Goal: Check status: Verify the current state of an ongoing process or item

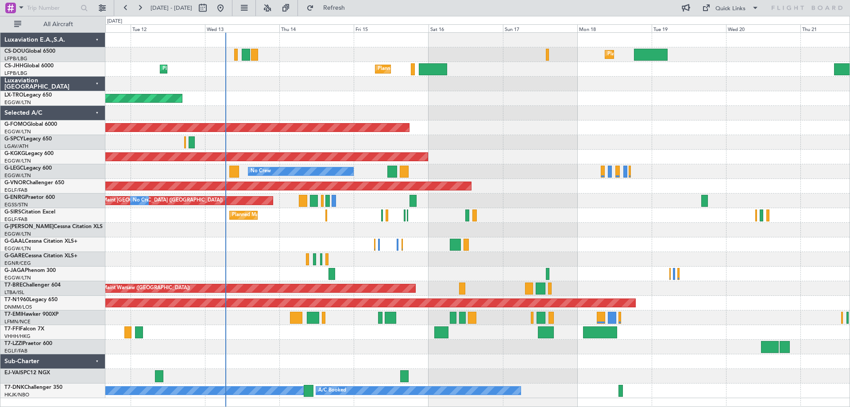
click at [507, 158] on div "AOG Maint [GEOGRAPHIC_DATA] (Ataturk)" at bounding box center [477, 157] width 744 height 15
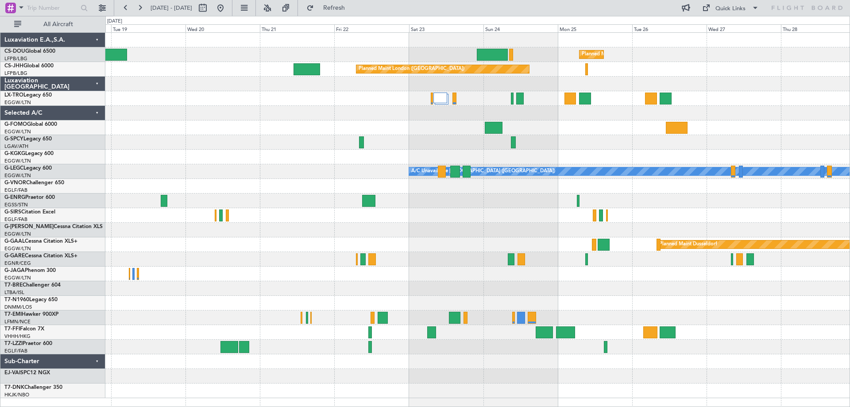
click at [203, 152] on div at bounding box center [477, 157] width 744 height 15
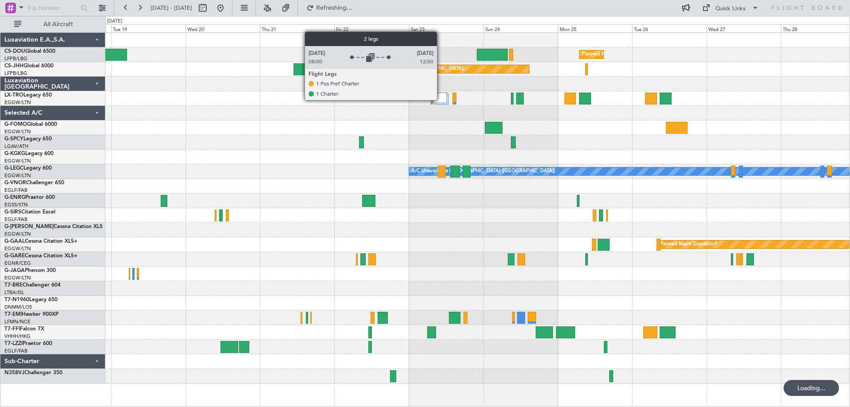
click at [441, 100] on div at bounding box center [440, 97] width 14 height 11
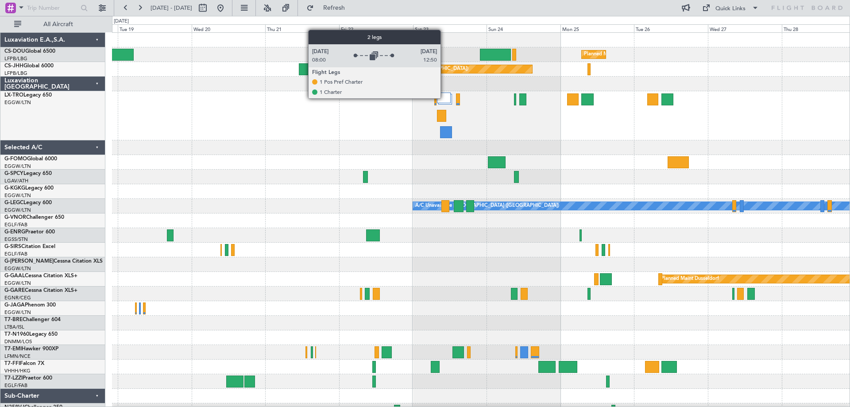
click at [444, 98] on div at bounding box center [444, 97] width 14 height 11
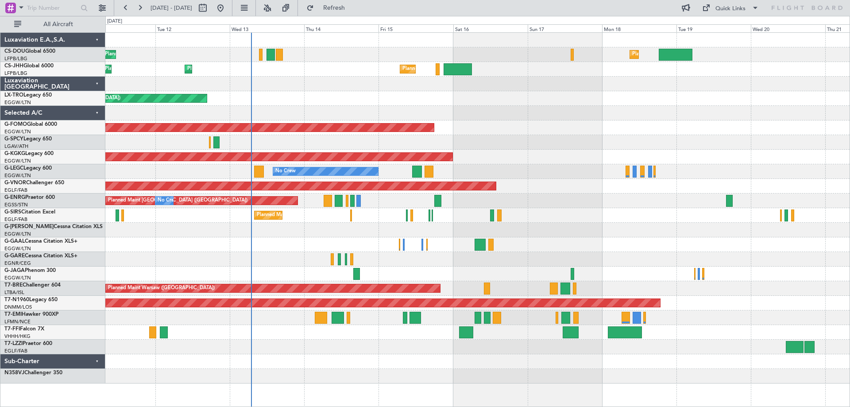
click at [760, 127] on div "Planned Maint Windsor Locks ([PERSON_NAME] Intl)" at bounding box center [477, 127] width 744 height 15
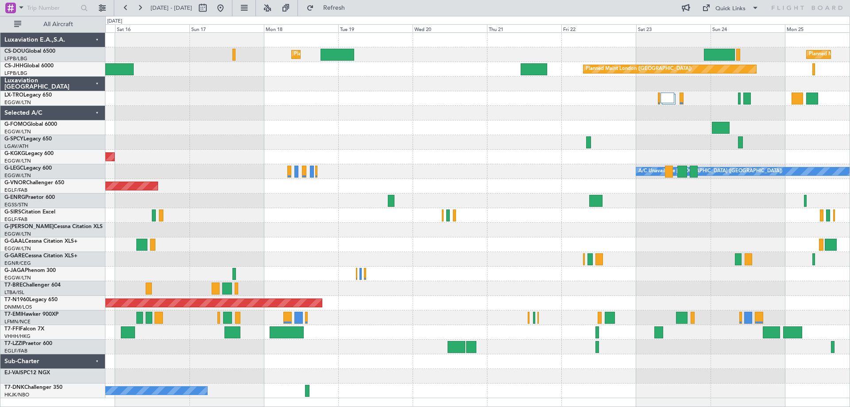
click at [249, 126] on div "Planned Maint Windsor Locks ([PERSON_NAME] Intl)" at bounding box center [477, 127] width 744 height 15
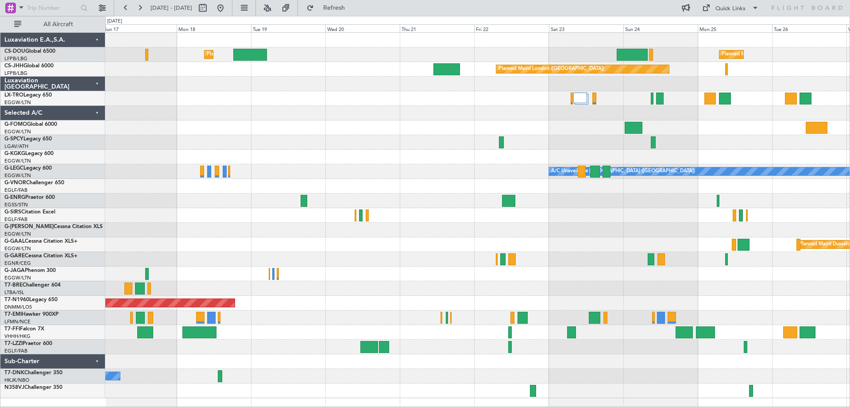
click at [558, 134] on div "Planned Maint Windsor Locks ([PERSON_NAME] Intl)" at bounding box center [477, 127] width 744 height 15
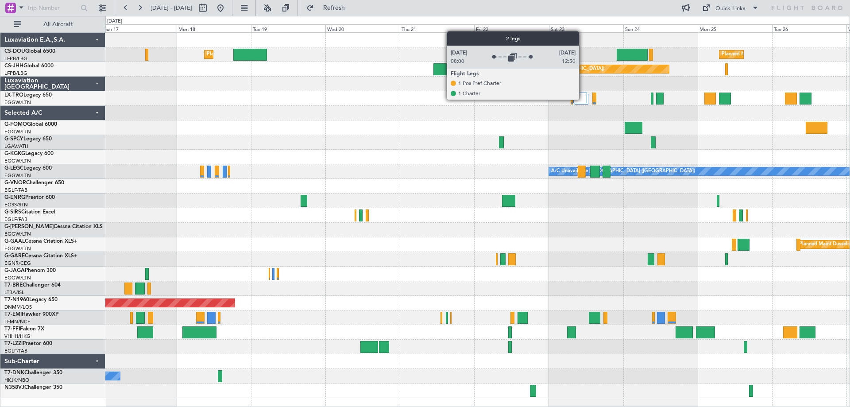
click at [583, 99] on div at bounding box center [580, 97] width 14 height 11
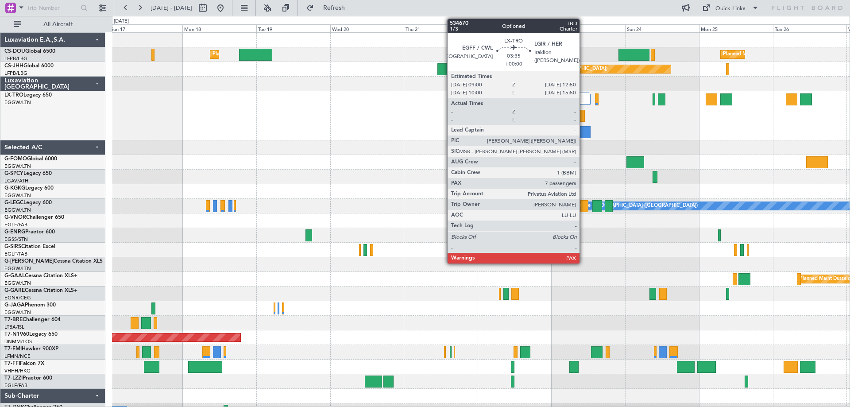
click at [583, 131] on div at bounding box center [584, 132] width 12 height 12
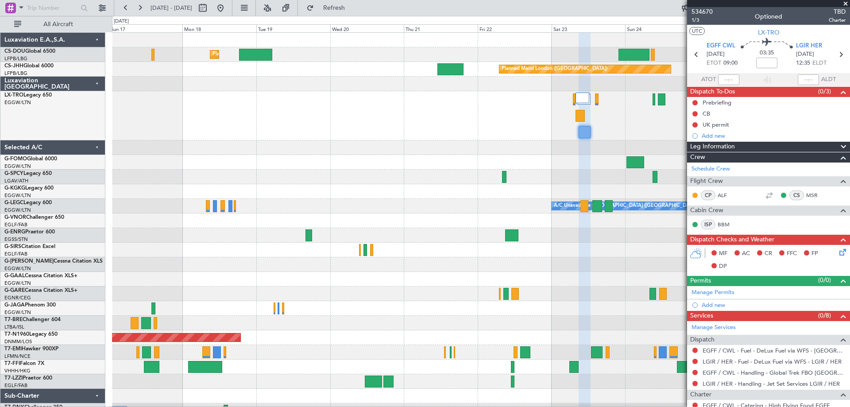
click at [847, 3] on span at bounding box center [845, 4] width 9 height 8
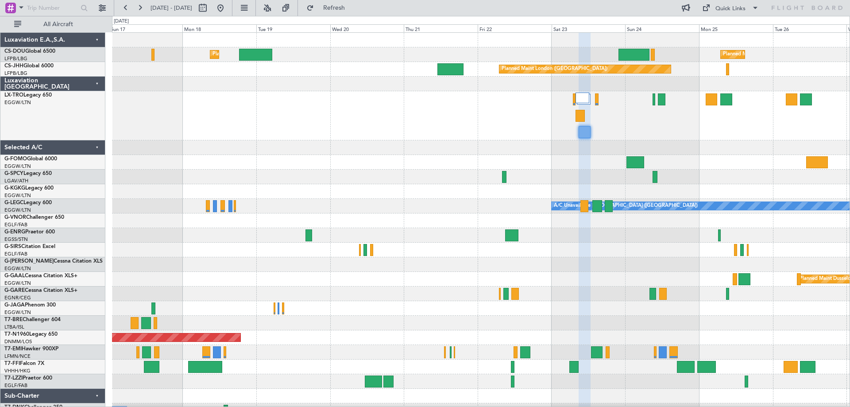
type input "0"
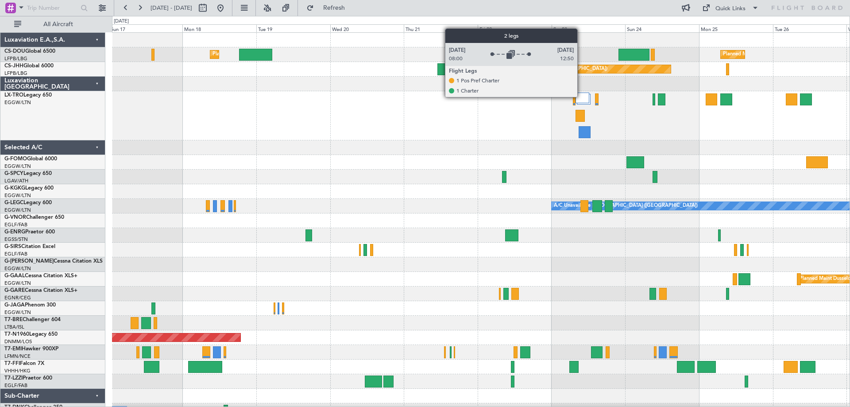
click at [581, 96] on div at bounding box center [582, 97] width 14 height 11
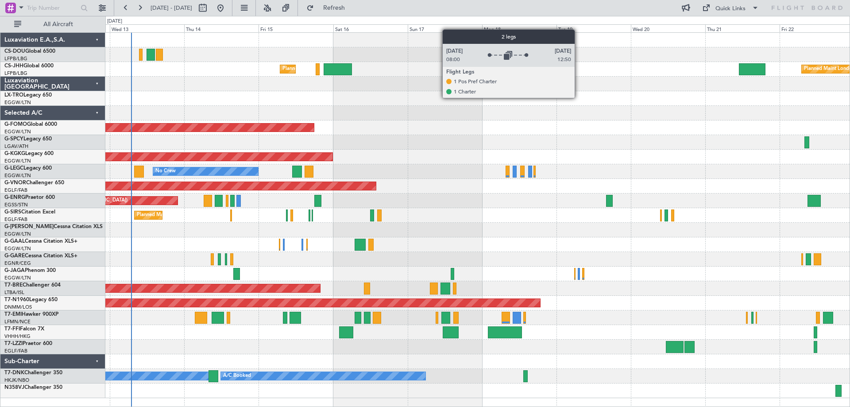
click at [553, 111] on div at bounding box center [477, 113] width 744 height 15
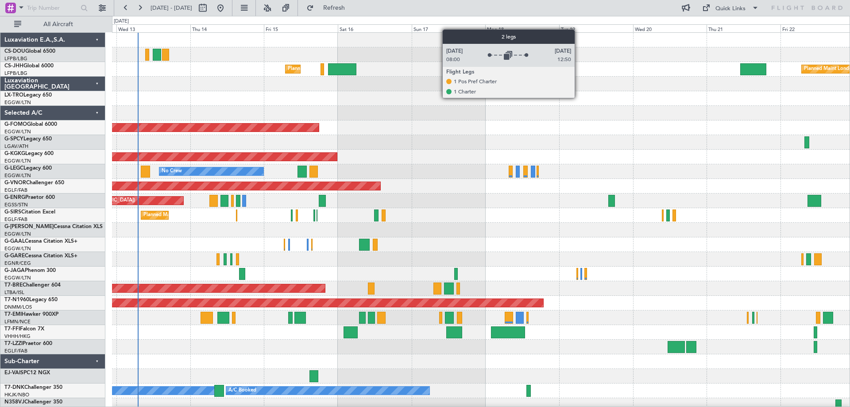
scroll to position [1, 0]
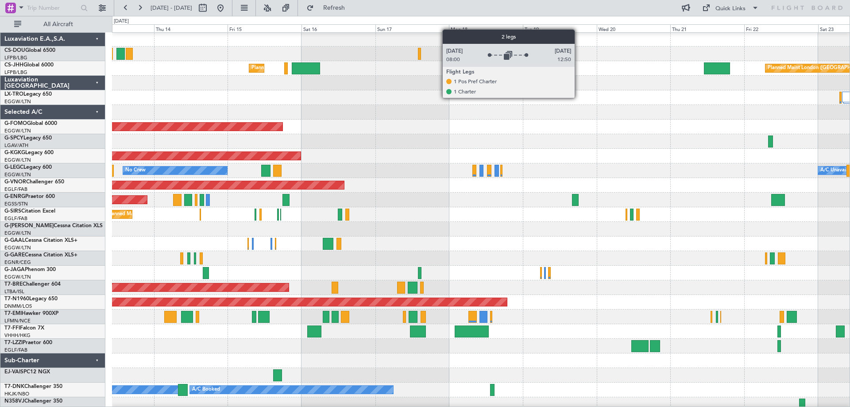
click at [627, 163] on div "No Crew A/C Unavailable [GEOGRAPHIC_DATA] ([GEOGRAPHIC_DATA])" at bounding box center [480, 170] width 737 height 15
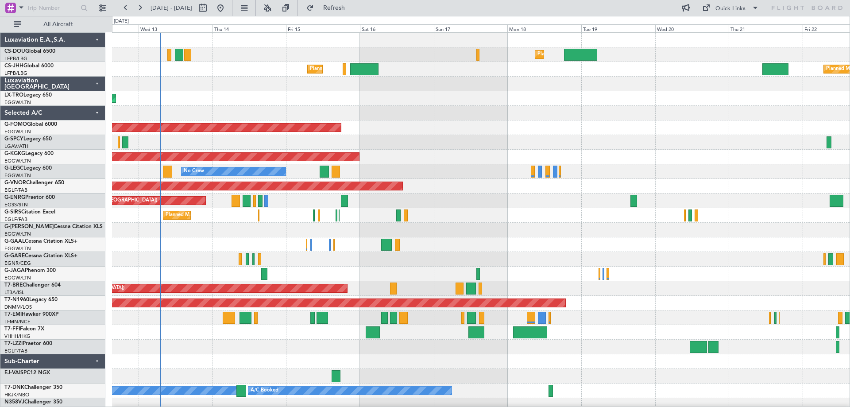
scroll to position [5, 0]
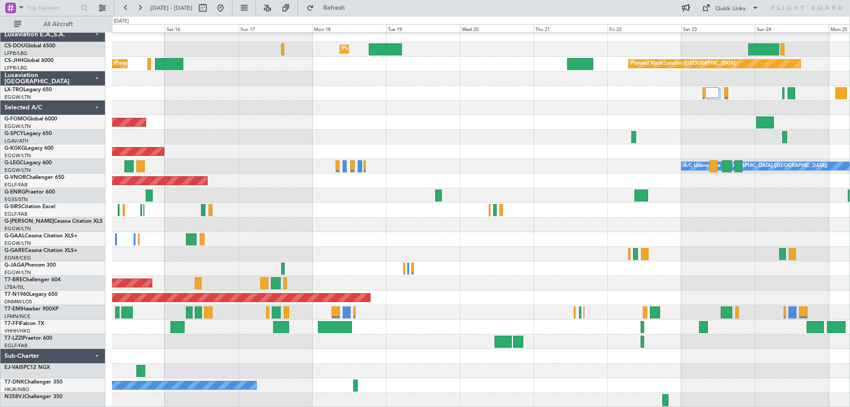
click at [255, 213] on div "Planned Maint [GEOGRAPHIC_DATA] ([GEOGRAPHIC_DATA]) Planned Maint [GEOGRAPHIC_D…" at bounding box center [480, 217] width 737 height 380
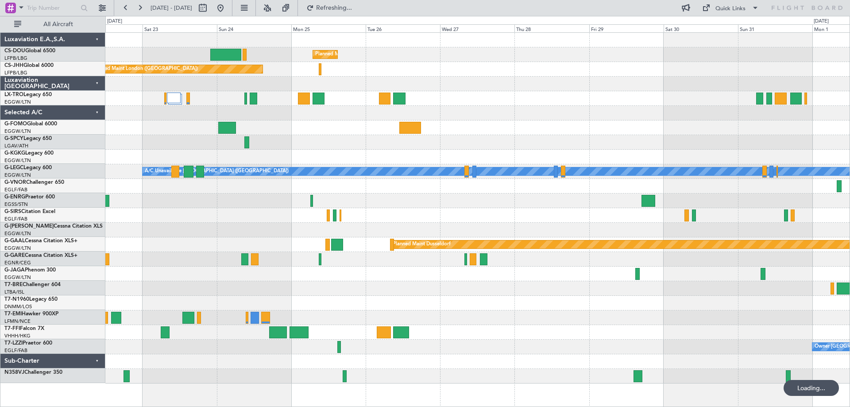
scroll to position [0, 0]
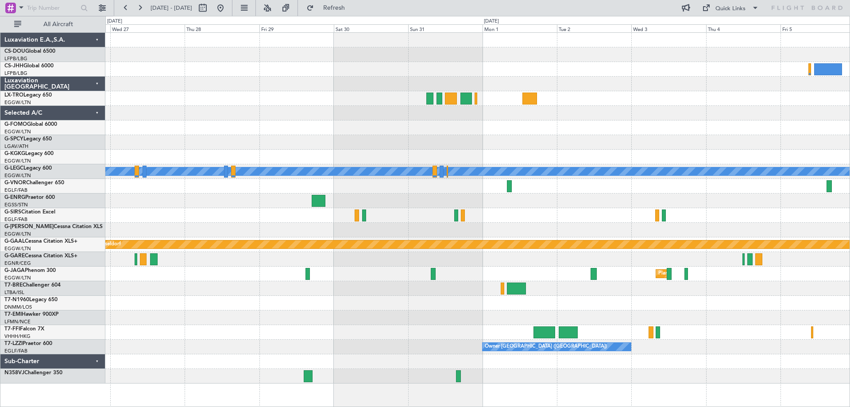
click at [404, 223] on div "Planned Maint [GEOGRAPHIC_DATA] ([GEOGRAPHIC_DATA]) Planned Maint [GEOGRAPHIC_D…" at bounding box center [477, 208] width 744 height 350
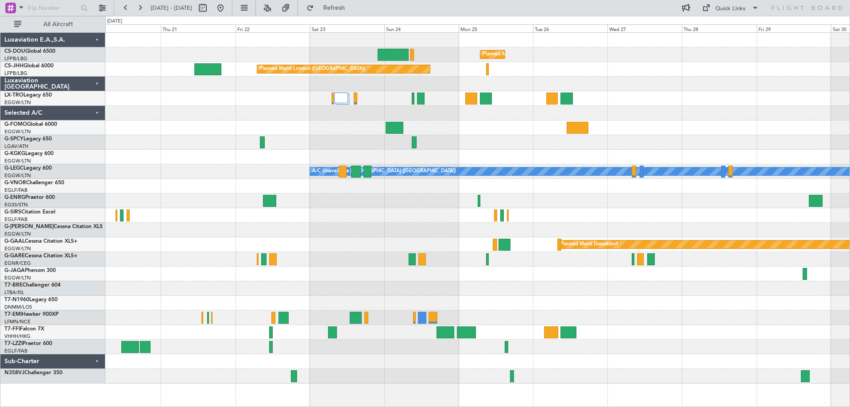
click at [651, 198] on div at bounding box center [477, 200] width 744 height 15
